Goal: Transaction & Acquisition: Obtain resource

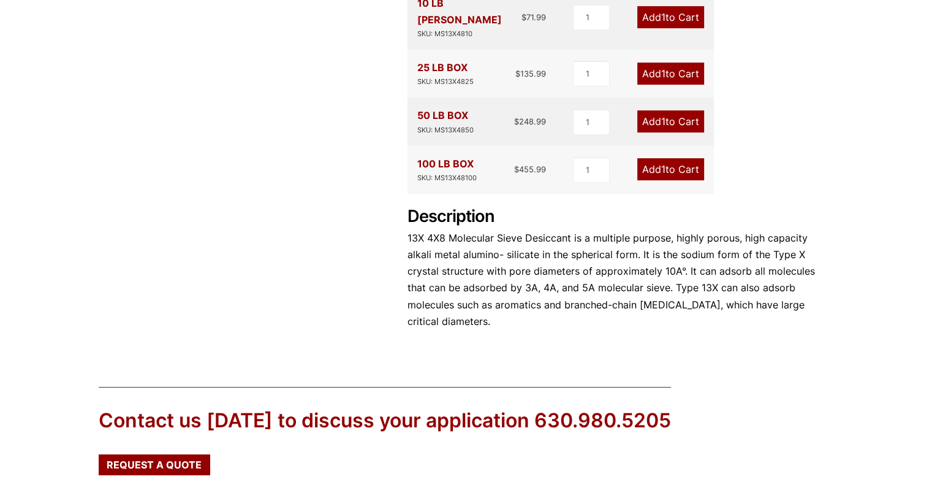
scroll to position [564, 0]
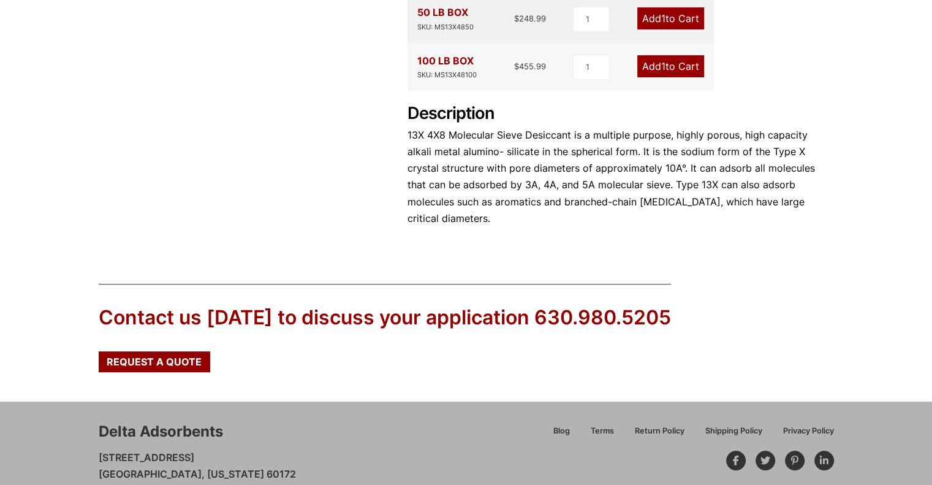
click at [364, 421] on div "Delta Adsorbents [STREET_ADDRESS][US_STATE] 630.980.5205 [EMAIL_ADDRESS][DOMAIN…" at bounding box center [295, 468] width 393 height 94
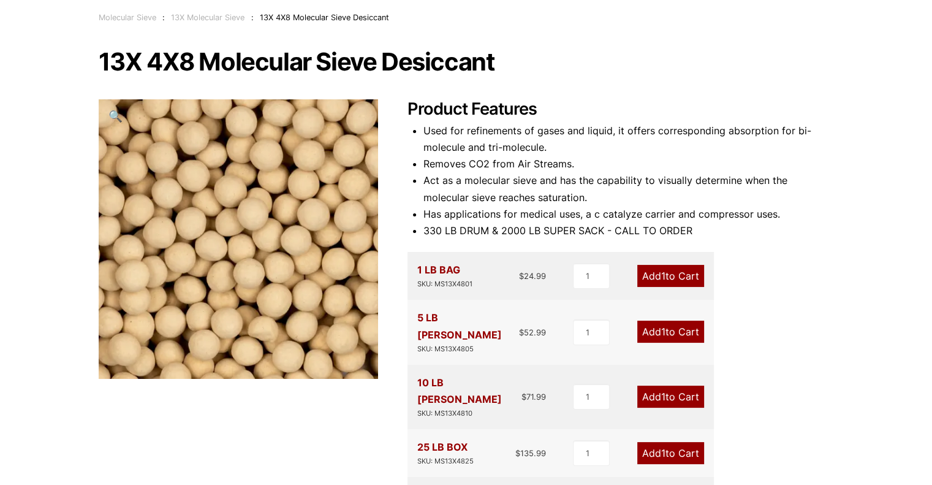
scroll to position [0, 0]
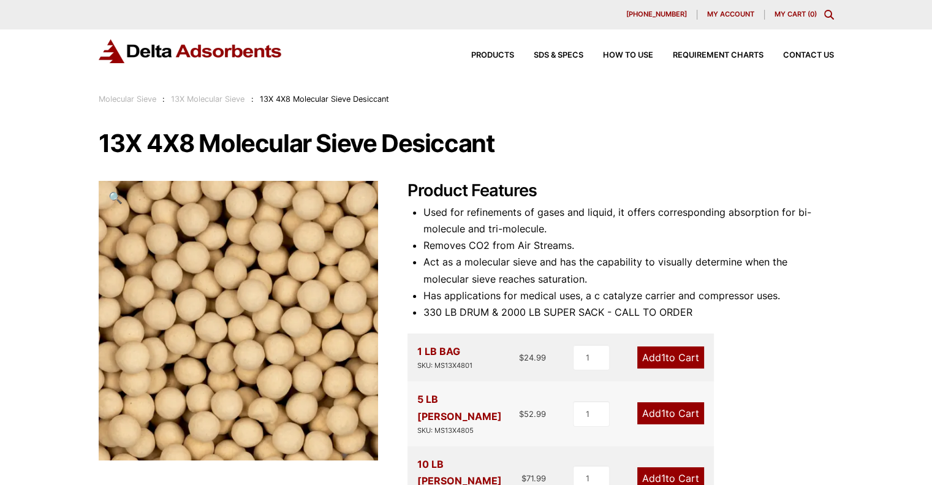
click at [349, 97] on span "13X 4X8 Molecular Sieve Desiccant" at bounding box center [324, 98] width 129 height 9
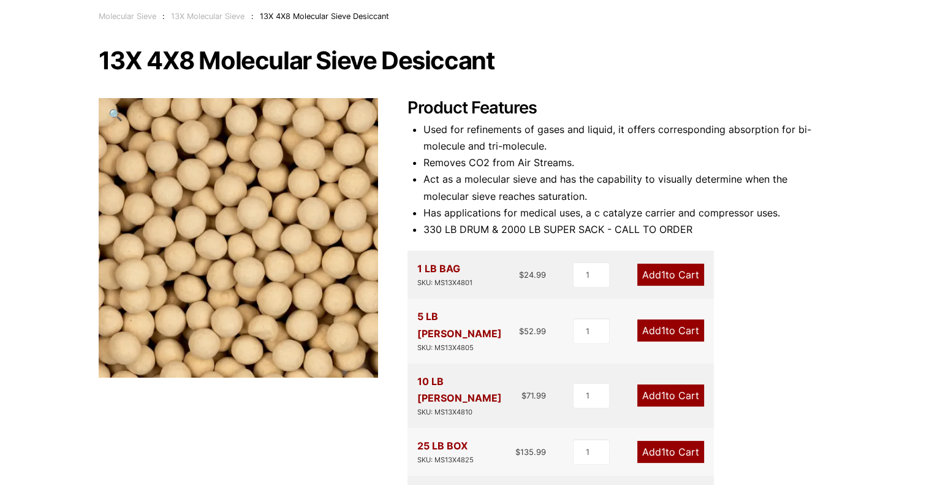
scroll to position [61, 0]
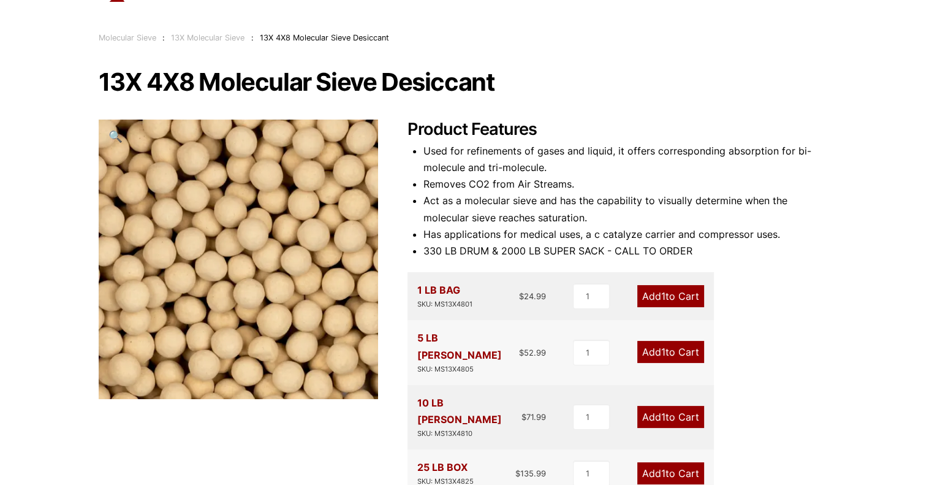
click at [313, 39] on span "13X 4X8 Molecular Sieve Desiccant" at bounding box center [324, 37] width 129 height 9
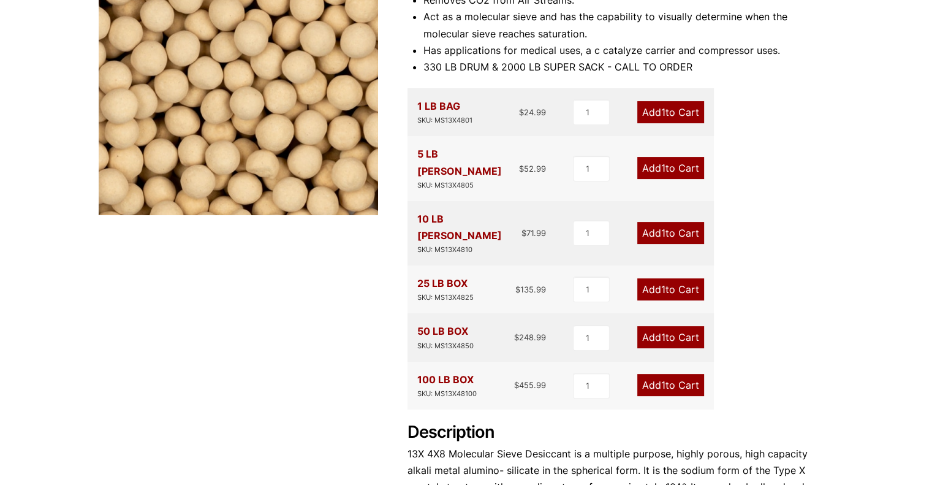
scroll to position [429, 0]
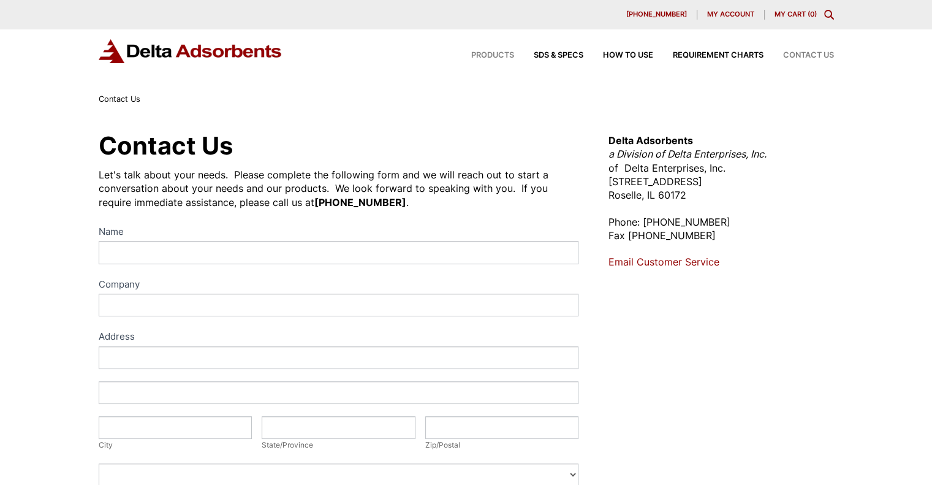
click at [502, 51] on span "Products" at bounding box center [492, 55] width 43 height 8
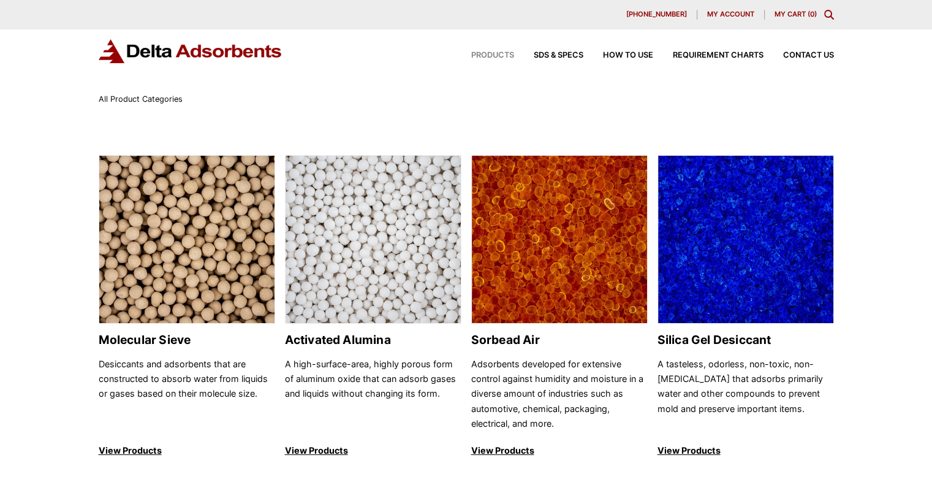
click at [199, 58] on img at bounding box center [191, 51] width 184 height 24
